Goal: Find contact information: Obtain details needed to contact an individual or organization

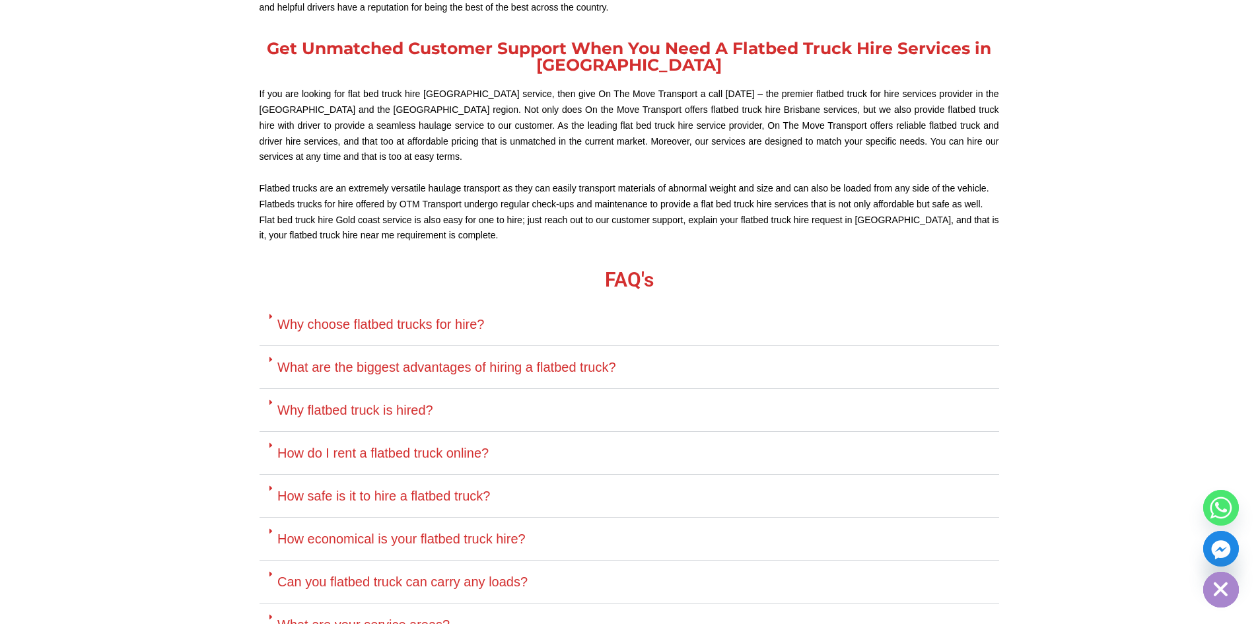
scroll to position [1519, 0]
click at [333, 456] on link "How do I rent a flatbed truck online?" at bounding box center [382, 451] width 211 height 15
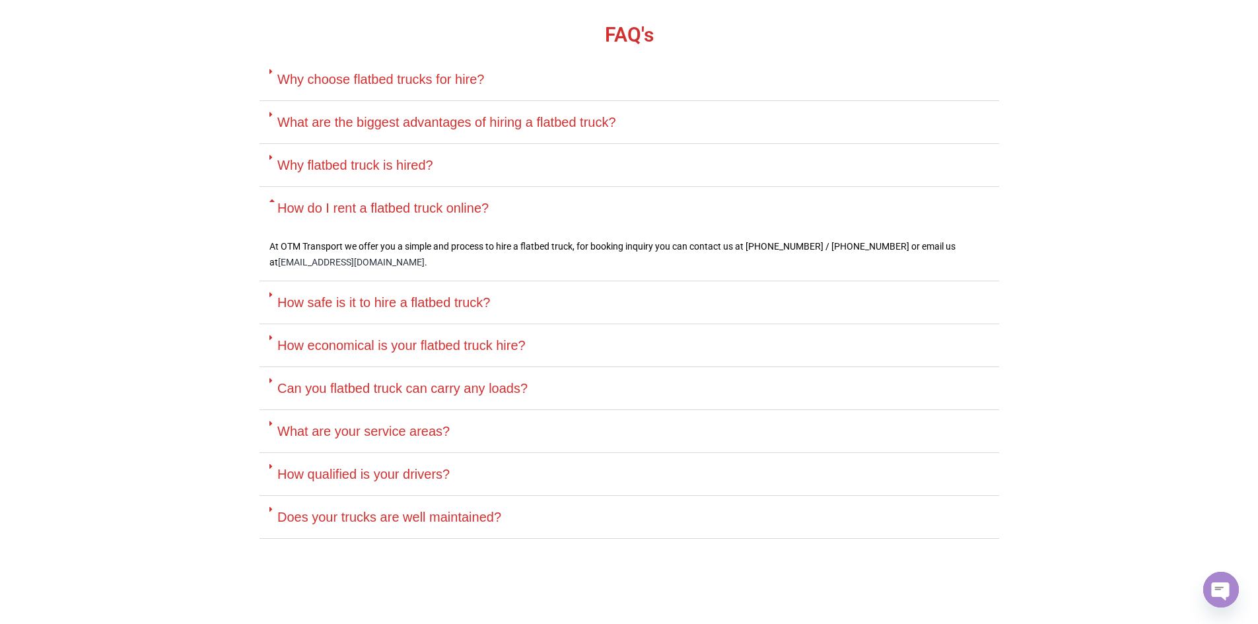
scroll to position [1783, 0]
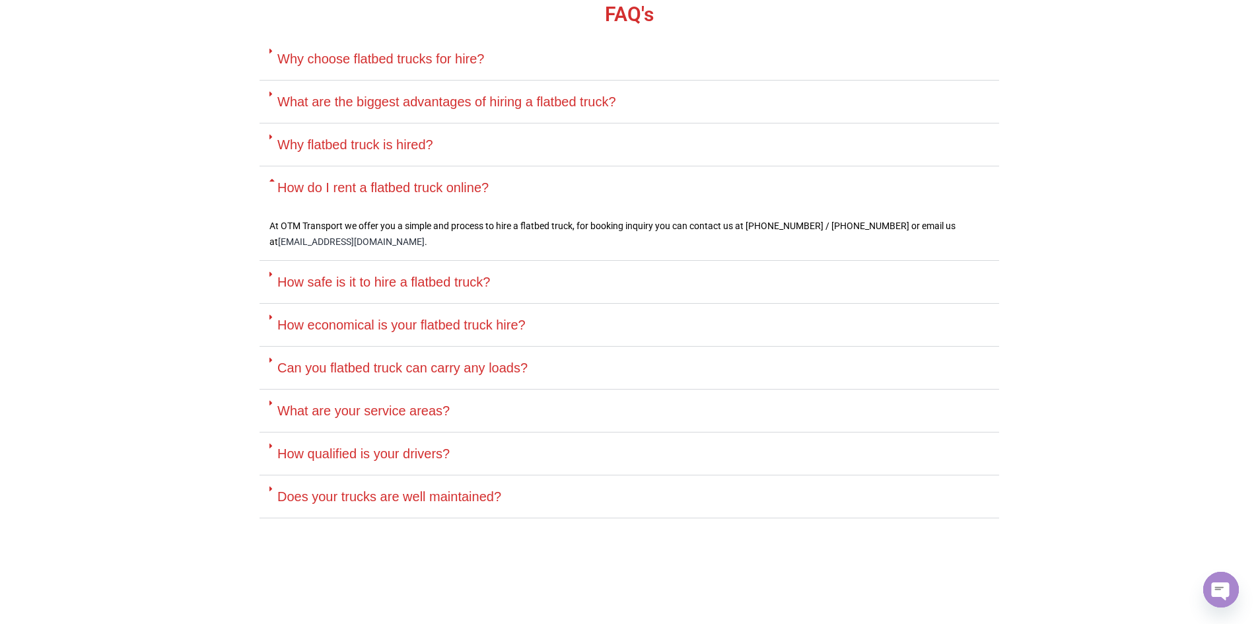
click at [330, 454] on link "How qualified is your drivers?" at bounding box center [363, 453] width 172 height 15
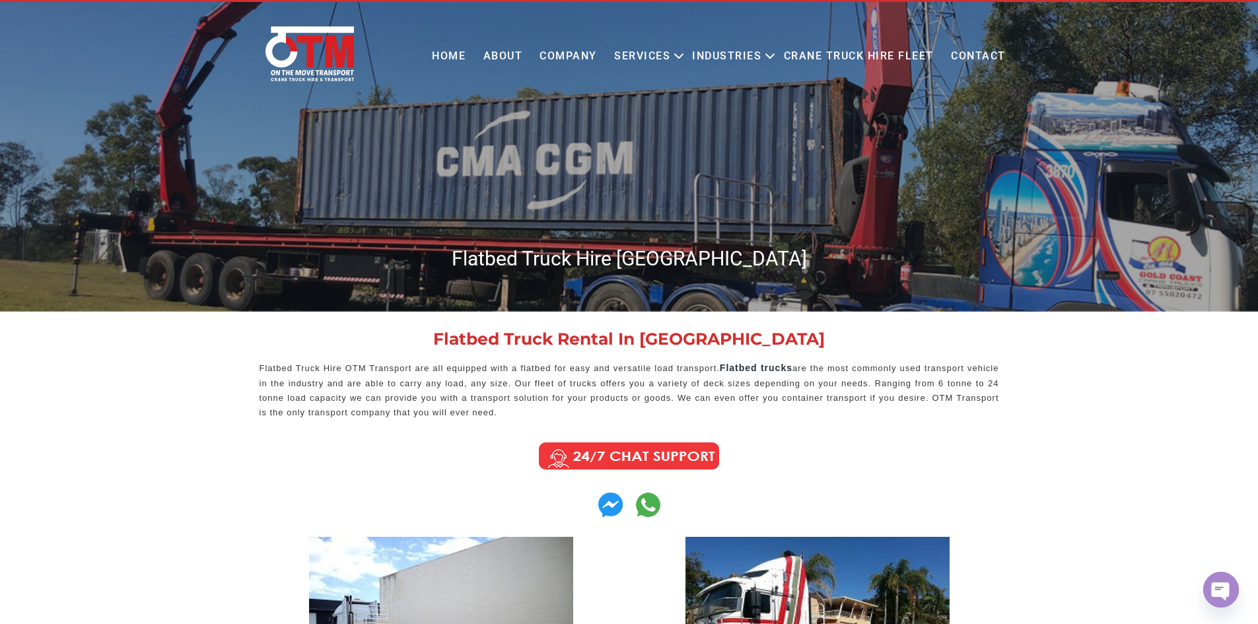
scroll to position [0, 0]
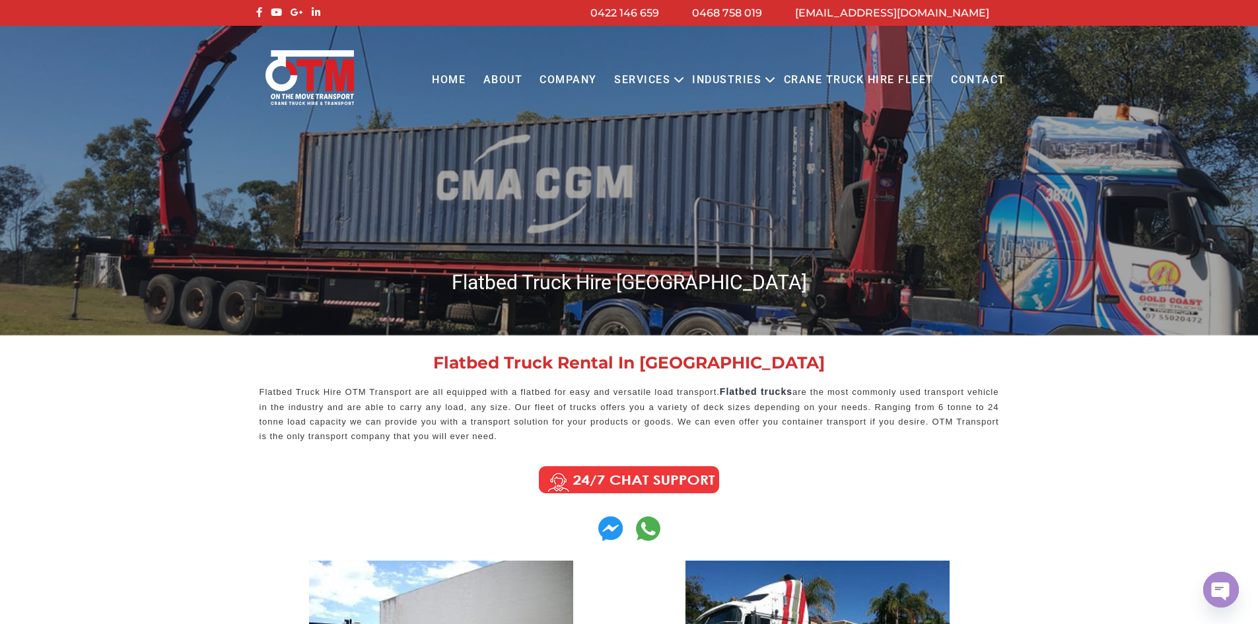
click at [987, 81] on link "Contact" at bounding box center [978, 80] width 72 height 36
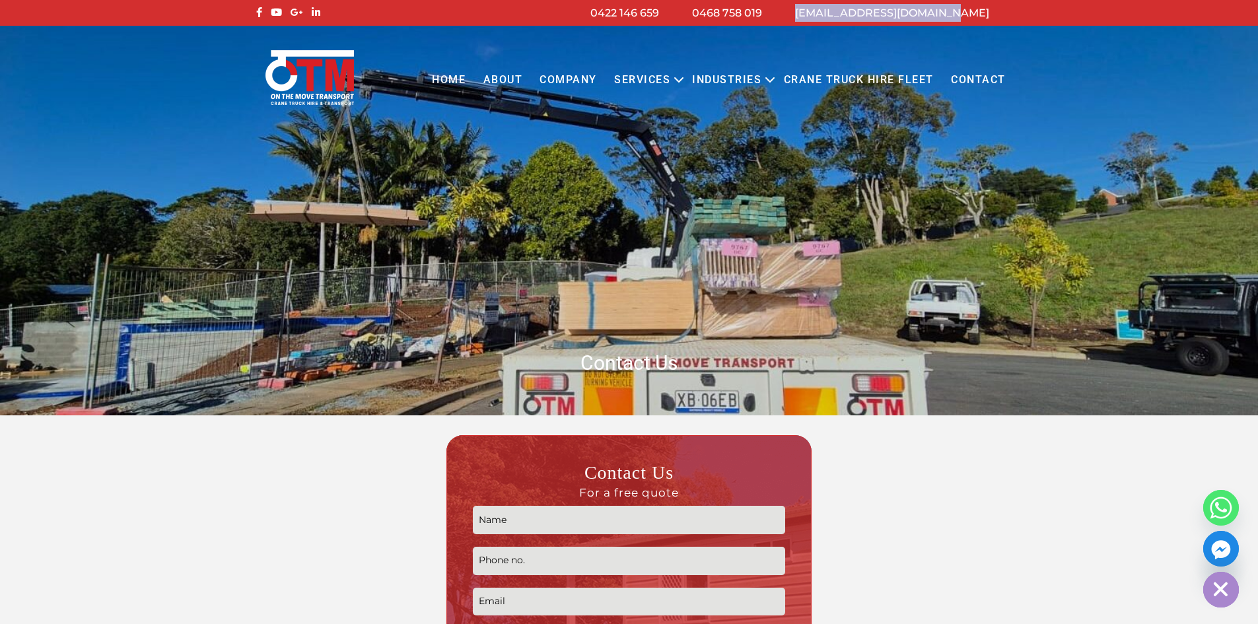
drag, startPoint x: 1004, startPoint y: 13, endPoint x: 840, endPoint y: 11, distance: 163.8
click at [840, 11] on li "[EMAIL_ADDRESS][DOMAIN_NAME]" at bounding box center [892, 13] width 227 height 18
copy link "[EMAIL_ADDRESS][DOMAIN_NAME]"
